Goal: Task Accomplishment & Management: Use online tool/utility

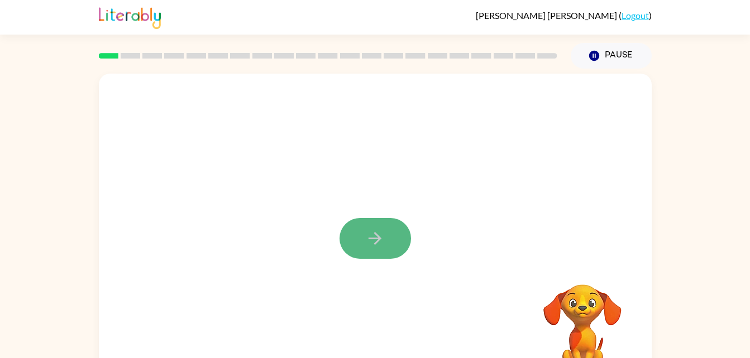
click at [382, 238] on icon "button" at bounding box center [375, 239] width 20 height 20
drag, startPoint x: 382, startPoint y: 238, endPoint x: 158, endPoint y: 178, distance: 231.9
click at [158, 178] on div at bounding box center [375, 233] width 553 height 319
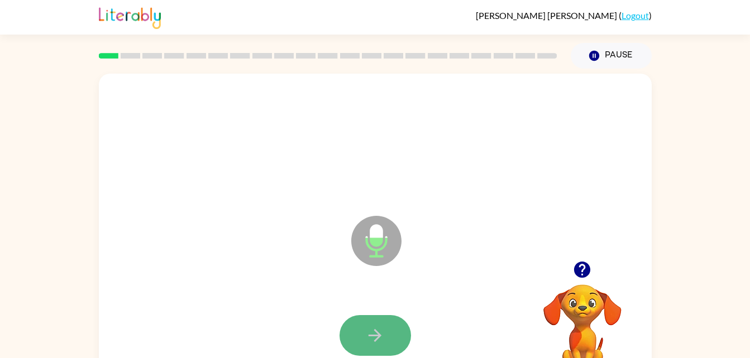
click at [383, 338] on icon "button" at bounding box center [375, 336] width 20 height 20
click at [389, 341] on button "button" at bounding box center [375, 335] width 71 height 41
click at [580, 275] on icon "button" at bounding box center [582, 270] width 16 height 16
click at [383, 333] on icon "button" at bounding box center [375, 336] width 20 height 20
click at [381, 351] on button "button" at bounding box center [375, 335] width 71 height 41
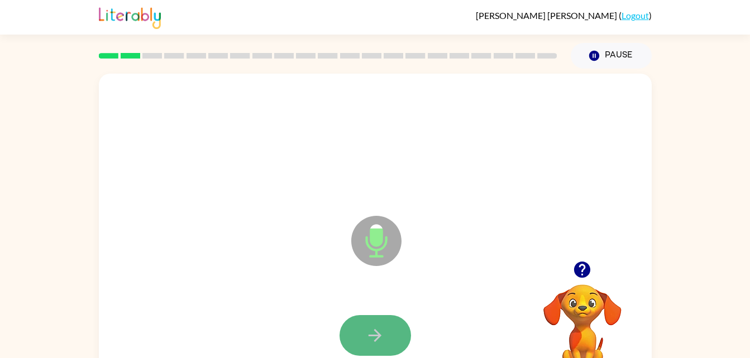
click at [390, 338] on button "button" at bounding box center [375, 335] width 71 height 41
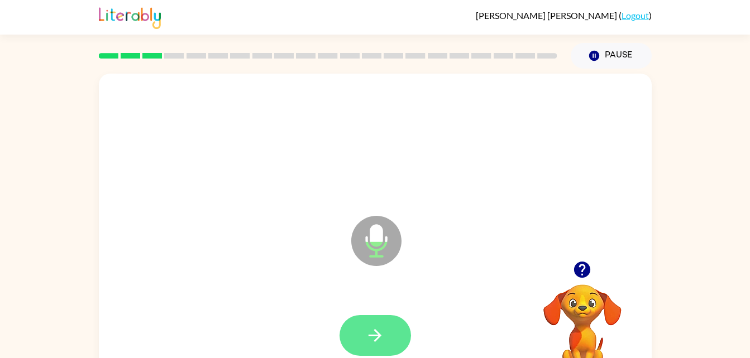
click at [380, 332] on icon "button" at bounding box center [375, 336] width 20 height 20
click at [384, 339] on icon "button" at bounding box center [375, 336] width 20 height 20
click at [372, 325] on button "button" at bounding box center [375, 335] width 71 height 41
click at [377, 328] on icon "button" at bounding box center [375, 336] width 20 height 20
click at [381, 326] on icon "button" at bounding box center [375, 336] width 20 height 20
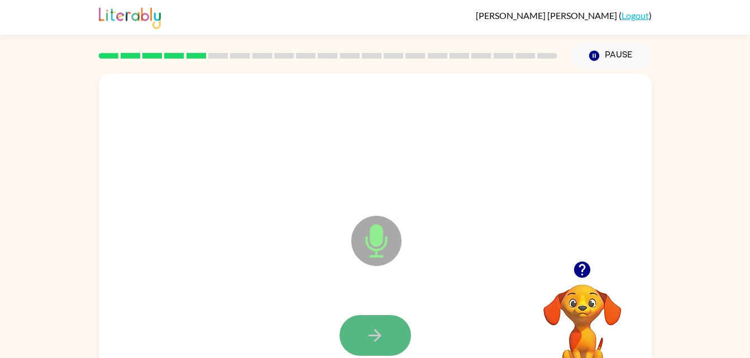
click at [388, 331] on button "button" at bounding box center [375, 335] width 71 height 41
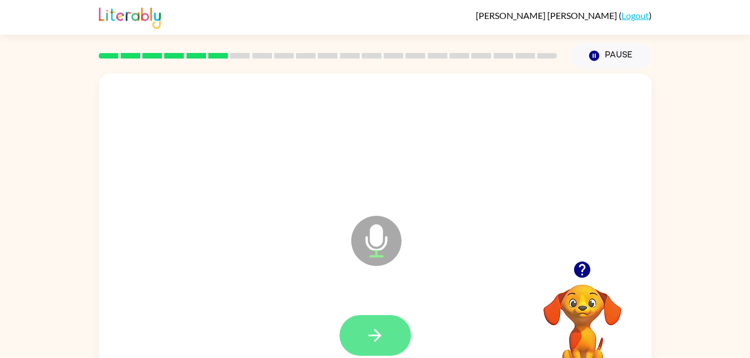
click at [356, 320] on button "button" at bounding box center [375, 335] width 71 height 41
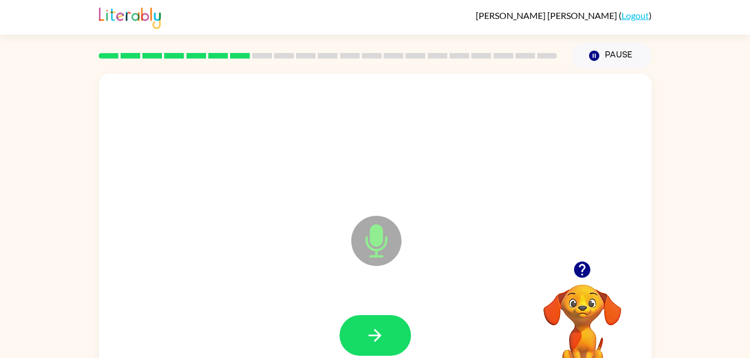
drag, startPoint x: 304, startPoint y: 261, endPoint x: 369, endPoint y: 357, distance: 115.8
click at [369, 357] on div "Microphone The Microphone is here when it is your turn to talk" at bounding box center [375, 233] width 553 height 319
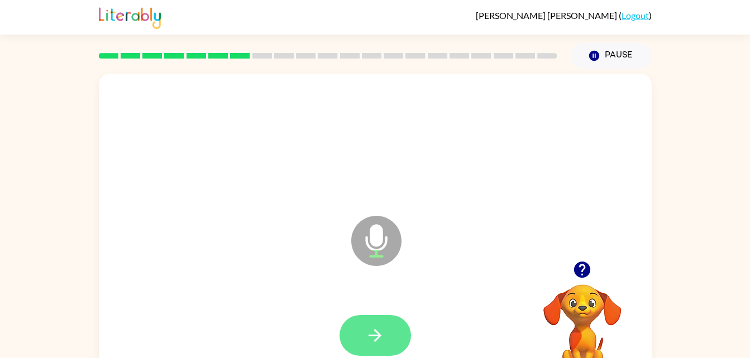
click at [367, 341] on icon "button" at bounding box center [375, 336] width 20 height 20
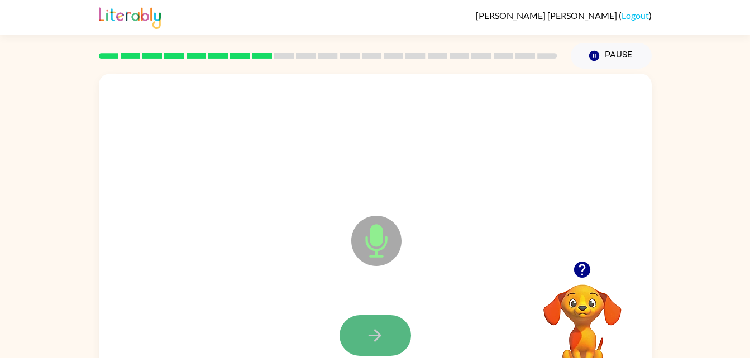
click at [382, 334] on icon "button" at bounding box center [375, 336] width 20 height 20
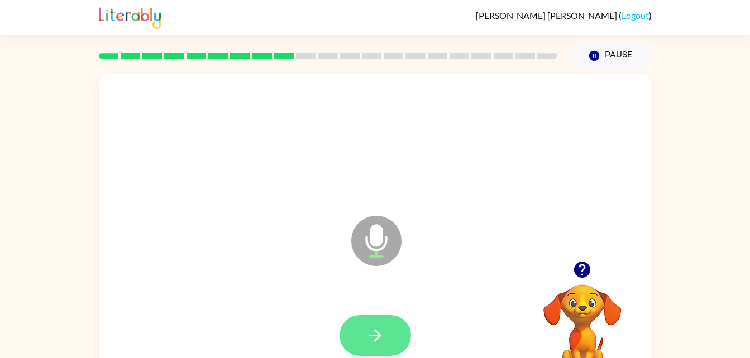
click at [352, 324] on button "button" at bounding box center [375, 335] width 71 height 41
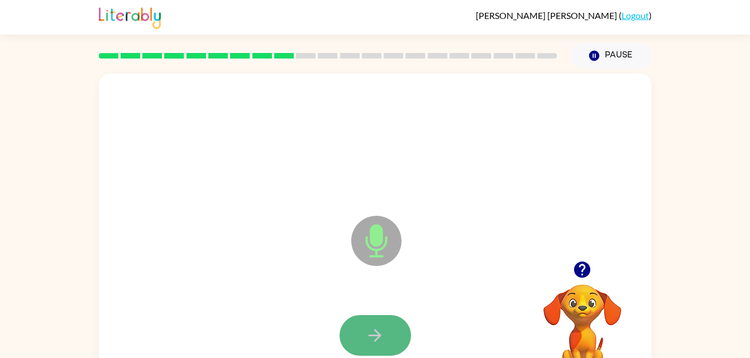
click at [381, 342] on icon "button" at bounding box center [375, 336] width 20 height 20
click at [385, 333] on button "button" at bounding box center [375, 335] width 71 height 41
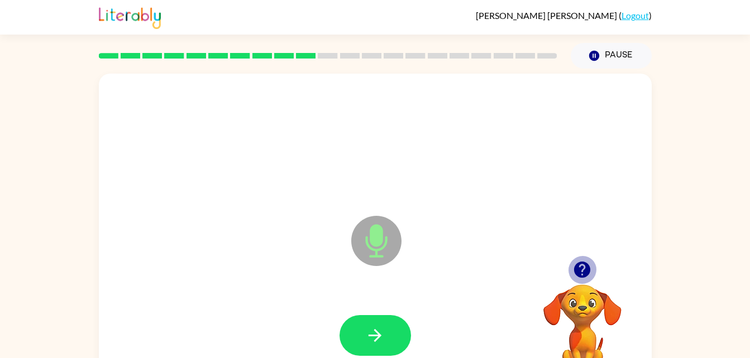
click at [580, 269] on icon "button" at bounding box center [582, 270] width 16 height 16
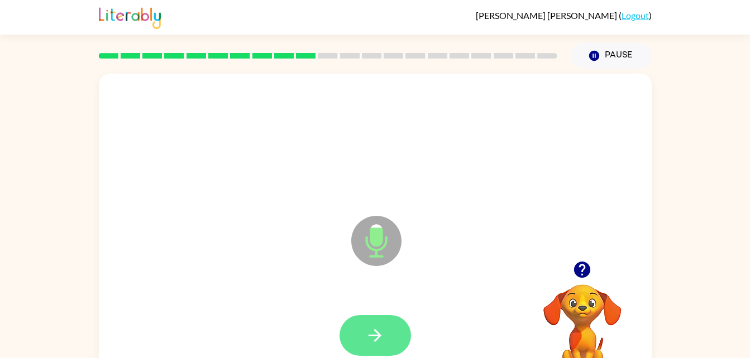
click at [384, 336] on icon "button" at bounding box center [375, 336] width 20 height 20
click at [359, 331] on button "button" at bounding box center [375, 335] width 71 height 41
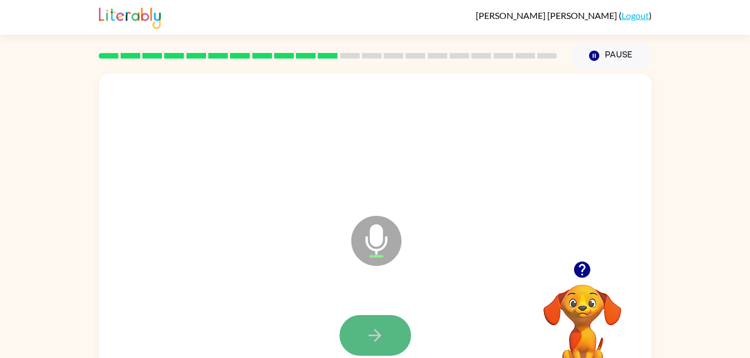
click at [382, 338] on icon "button" at bounding box center [375, 336] width 20 height 20
click at [382, 334] on icon "button" at bounding box center [375, 336] width 20 height 20
click at [347, 345] on button "button" at bounding box center [375, 335] width 71 height 41
click at [386, 331] on button "button" at bounding box center [375, 335] width 71 height 41
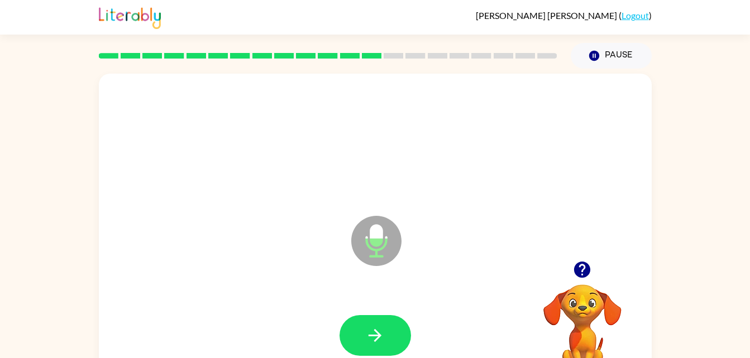
click at [381, 312] on div at bounding box center [375, 336] width 530 height 92
click at [377, 326] on icon "button" at bounding box center [375, 336] width 20 height 20
click at [578, 268] on icon "button" at bounding box center [582, 270] width 16 height 16
drag, startPoint x: 280, startPoint y: 261, endPoint x: 358, endPoint y: 319, distance: 97.3
click at [358, 319] on div "Microphone The Microphone is here when it is your turn to talk" at bounding box center [375, 233] width 553 height 319
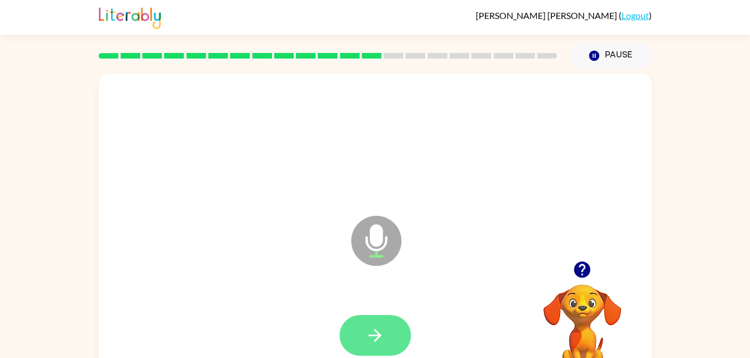
click at [385, 328] on button "button" at bounding box center [375, 335] width 71 height 41
click at [389, 337] on button "button" at bounding box center [375, 335] width 71 height 41
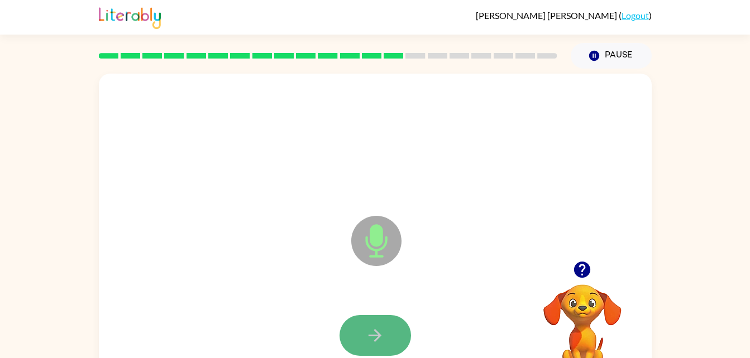
click at [368, 328] on icon "button" at bounding box center [375, 336] width 20 height 20
click at [372, 333] on icon "button" at bounding box center [375, 336] width 20 height 20
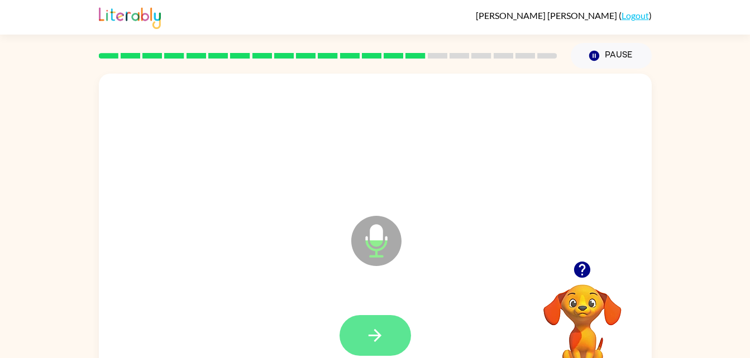
click at [372, 320] on button "button" at bounding box center [375, 335] width 71 height 41
click at [360, 324] on button "button" at bounding box center [375, 335] width 71 height 41
click at [368, 323] on button "button" at bounding box center [375, 335] width 71 height 41
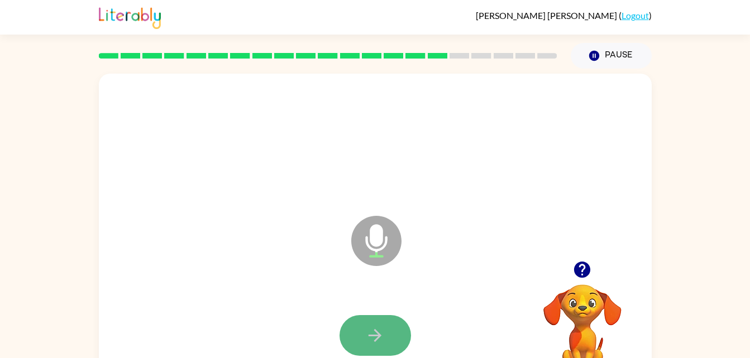
click at [356, 343] on button "button" at bounding box center [375, 335] width 71 height 41
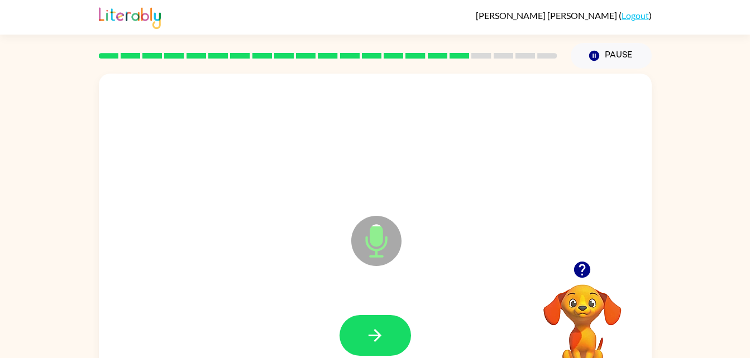
click at [593, 268] on button "button" at bounding box center [582, 270] width 28 height 28
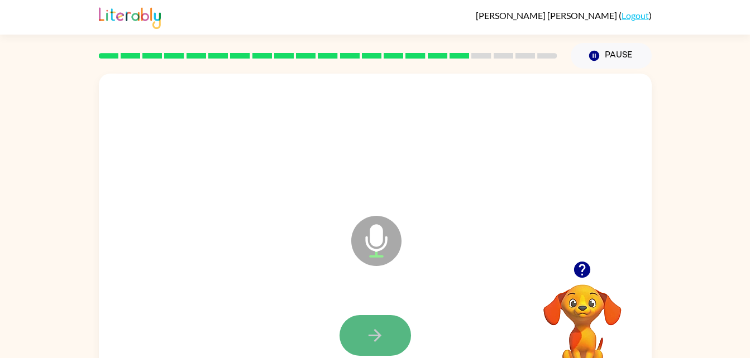
click at [369, 330] on icon "button" at bounding box center [375, 336] width 20 height 20
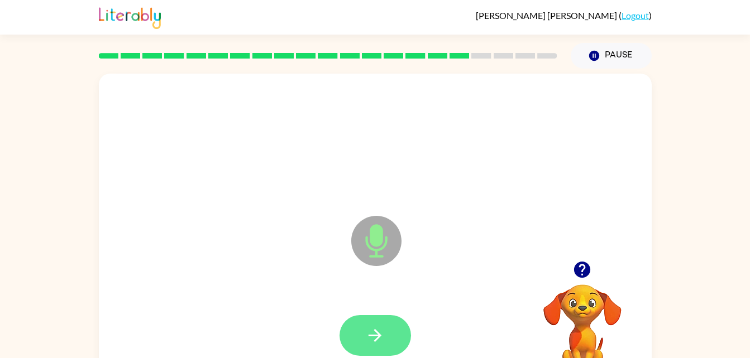
click at [379, 327] on icon "button" at bounding box center [375, 336] width 20 height 20
click at [392, 349] on button "button" at bounding box center [375, 335] width 71 height 41
click at [370, 339] on icon "button" at bounding box center [375, 336] width 20 height 20
click at [375, 334] on icon "button" at bounding box center [375, 336] width 20 height 20
click at [362, 326] on button "button" at bounding box center [375, 335] width 71 height 41
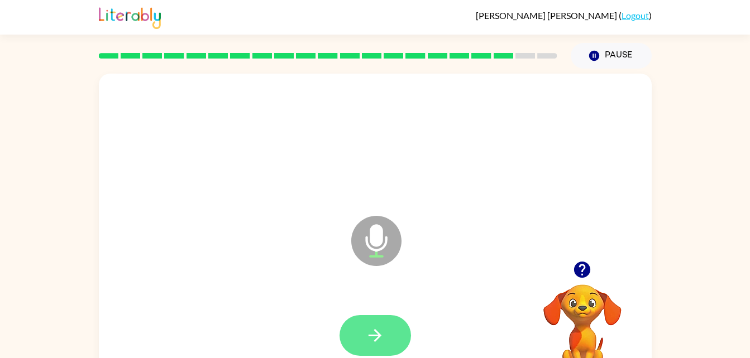
click at [368, 325] on button "button" at bounding box center [375, 335] width 71 height 41
click at [358, 328] on button "button" at bounding box center [375, 335] width 71 height 41
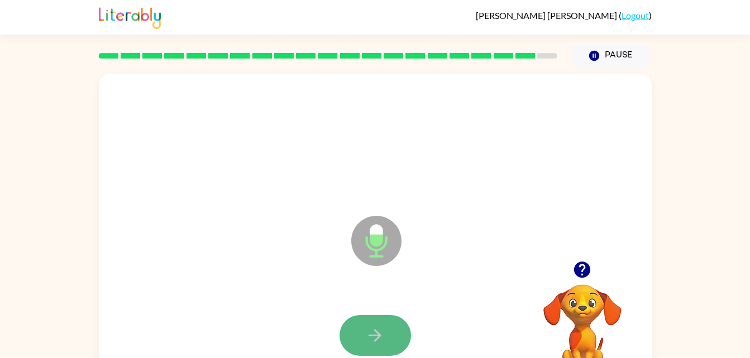
click at [352, 328] on button "button" at bounding box center [375, 335] width 71 height 41
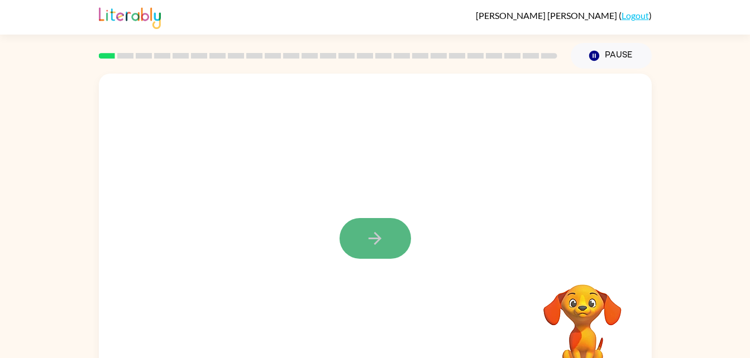
click at [362, 246] on button "button" at bounding box center [375, 238] width 71 height 41
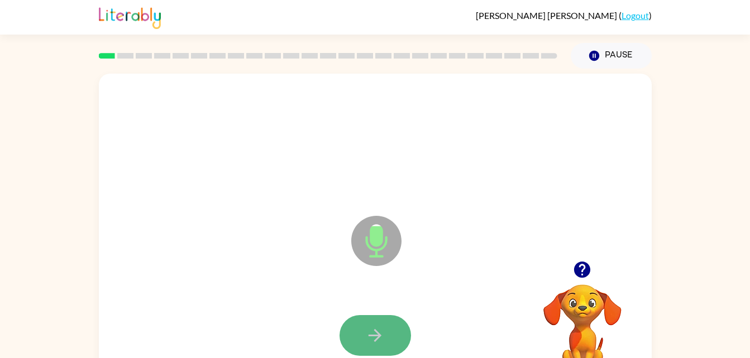
click at [366, 326] on icon "button" at bounding box center [375, 336] width 20 height 20
click at [372, 337] on icon "button" at bounding box center [375, 336] width 20 height 20
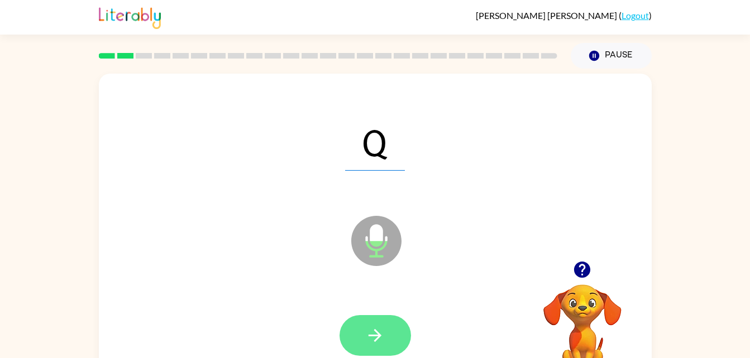
click at [381, 329] on icon "button" at bounding box center [375, 336] width 20 height 20
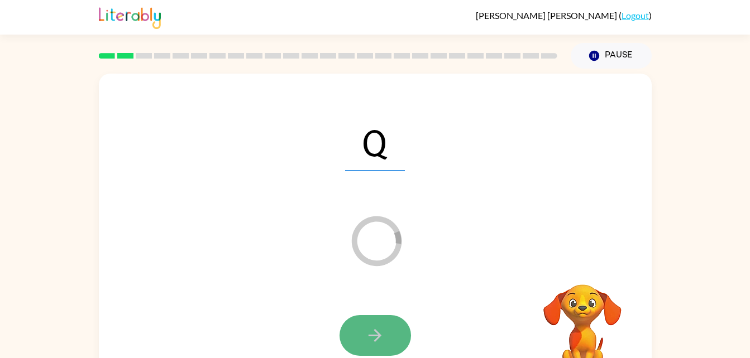
click at [360, 329] on button "button" at bounding box center [375, 335] width 71 height 41
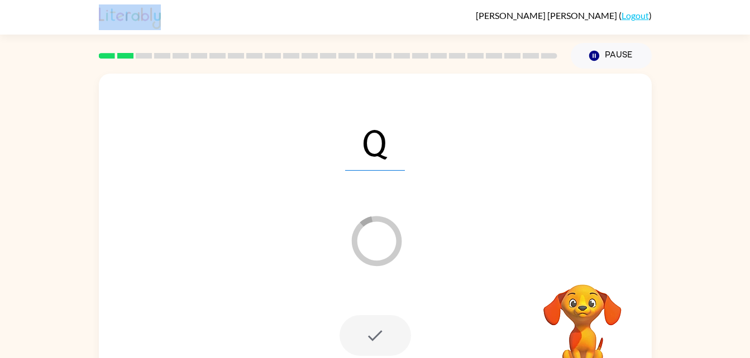
drag, startPoint x: 737, startPoint y: 8, endPoint x: 742, endPoint y: -41, distance: 48.8
click at [742, 0] on html "[PERSON_NAME] ( Logout ) Pause Pause Q Loader Your response is being sent to ou…" at bounding box center [375, 196] width 750 height 393
